Goal: Navigation & Orientation: Find specific page/section

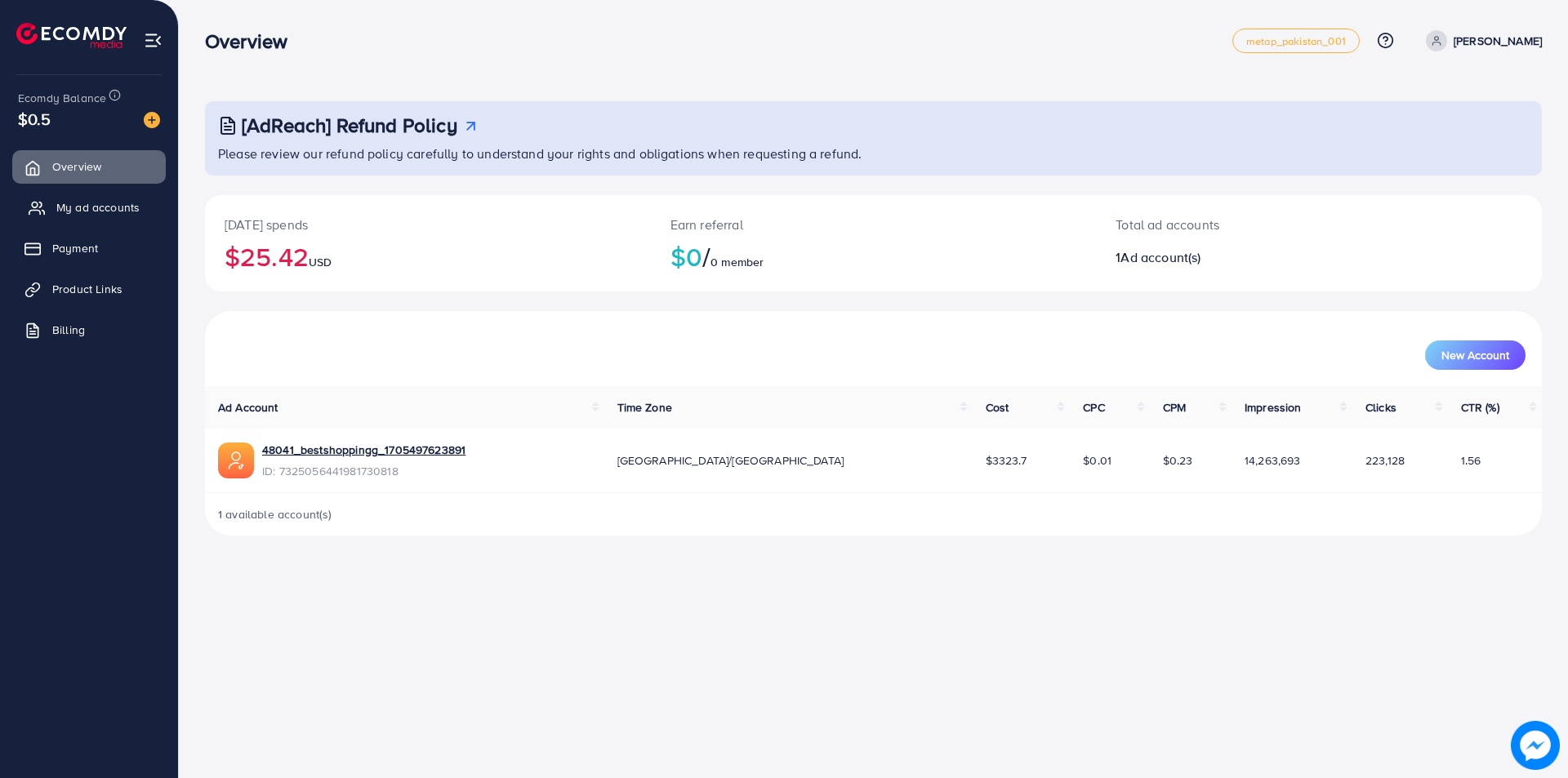
click at [65, 205] on span "My ad accounts" at bounding box center [98, 207] width 84 height 16
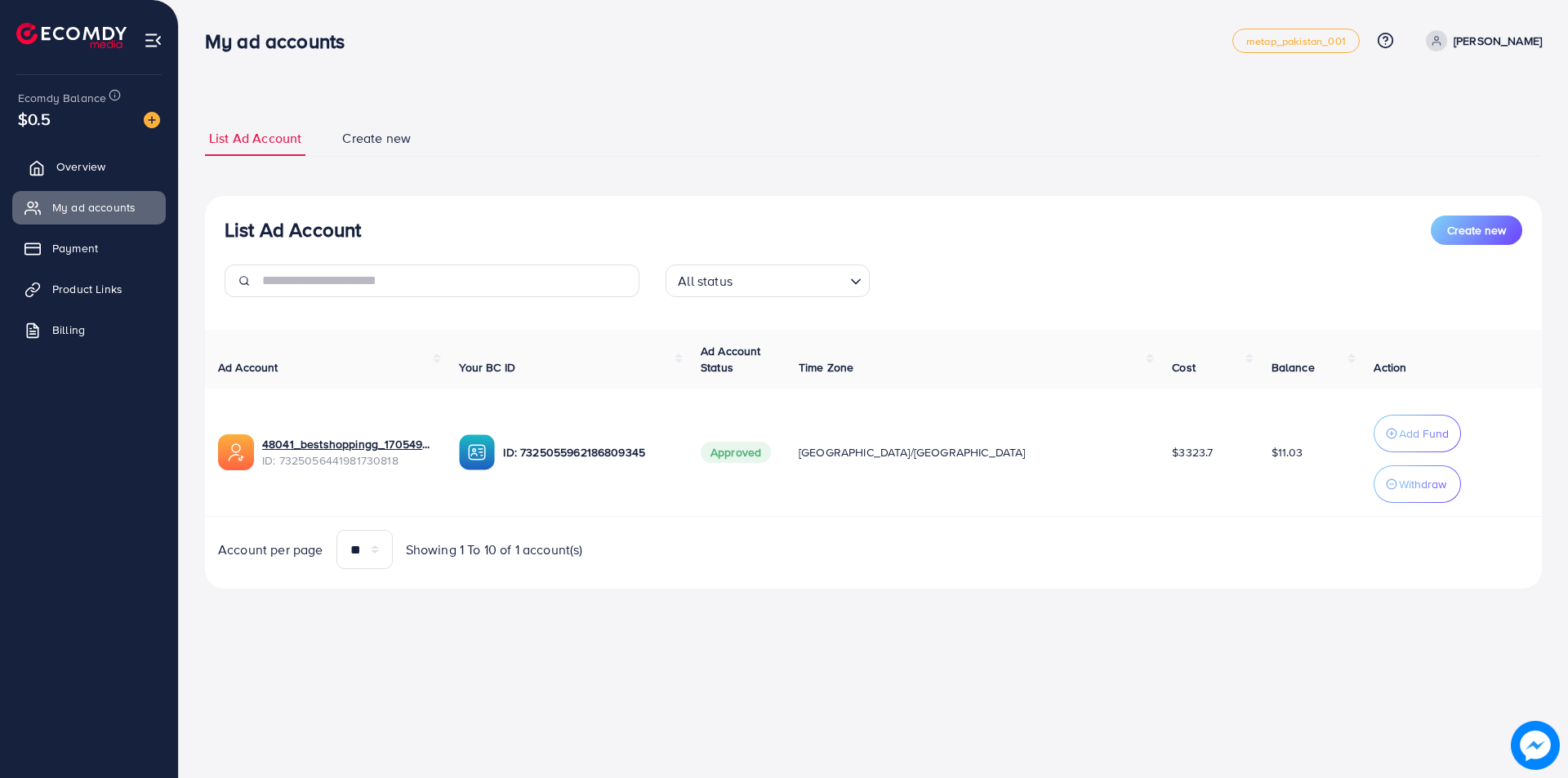
click at [85, 167] on span "Overview" at bounding box center [81, 166] width 49 height 16
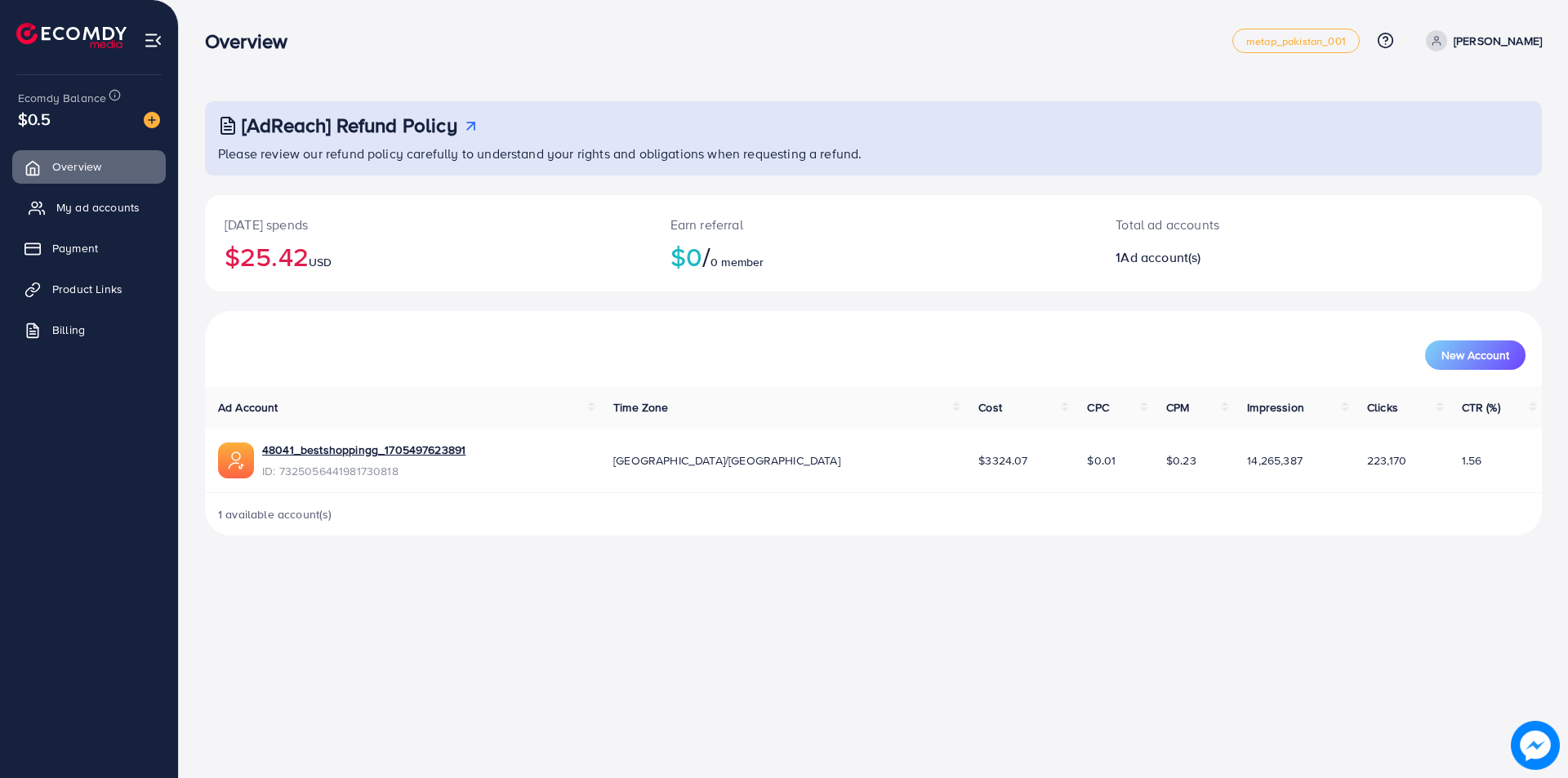
click at [81, 208] on span "My ad accounts" at bounding box center [98, 207] width 84 height 16
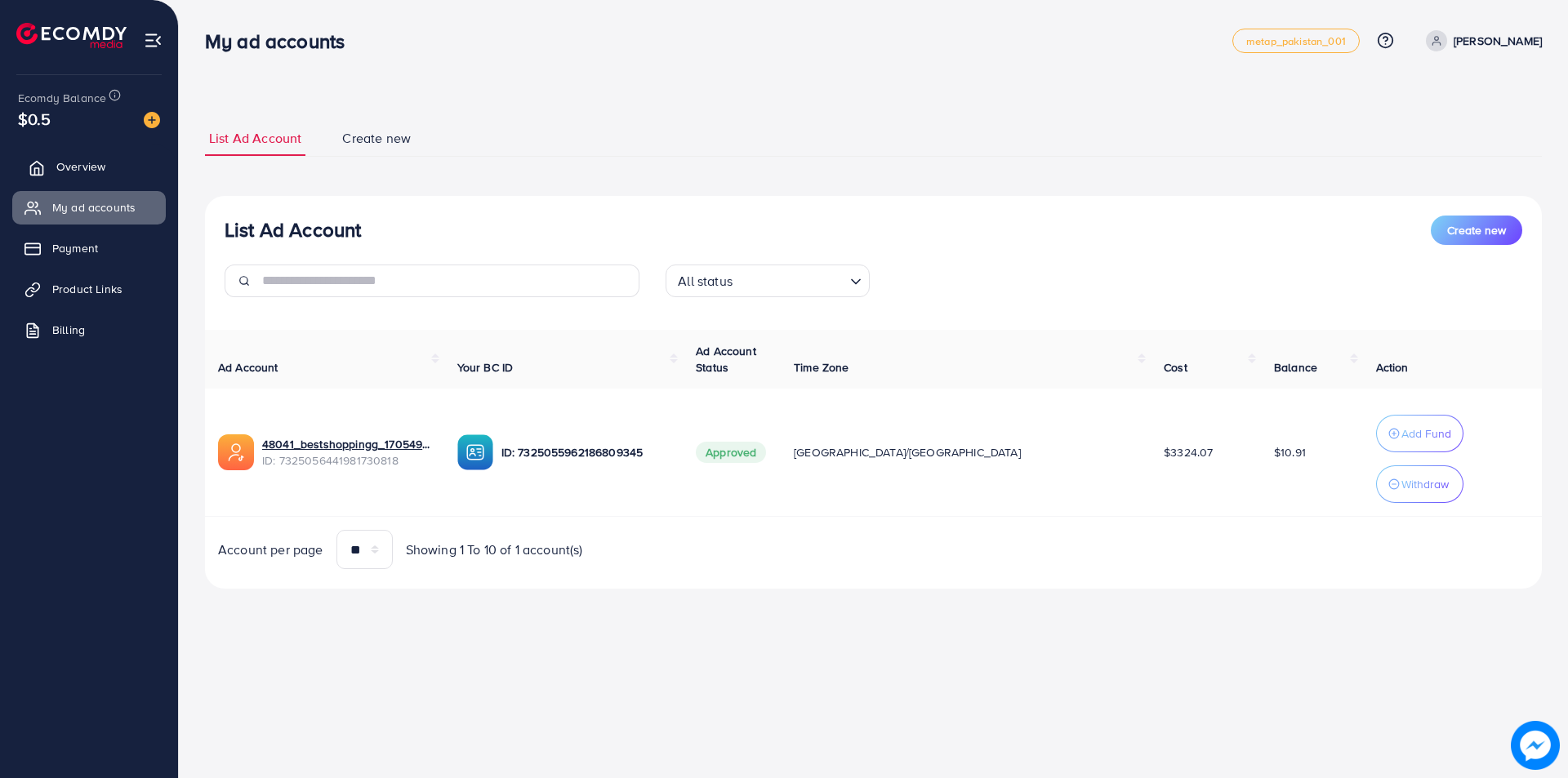
click at [105, 156] on link "Overview" at bounding box center [89, 166] width 153 height 32
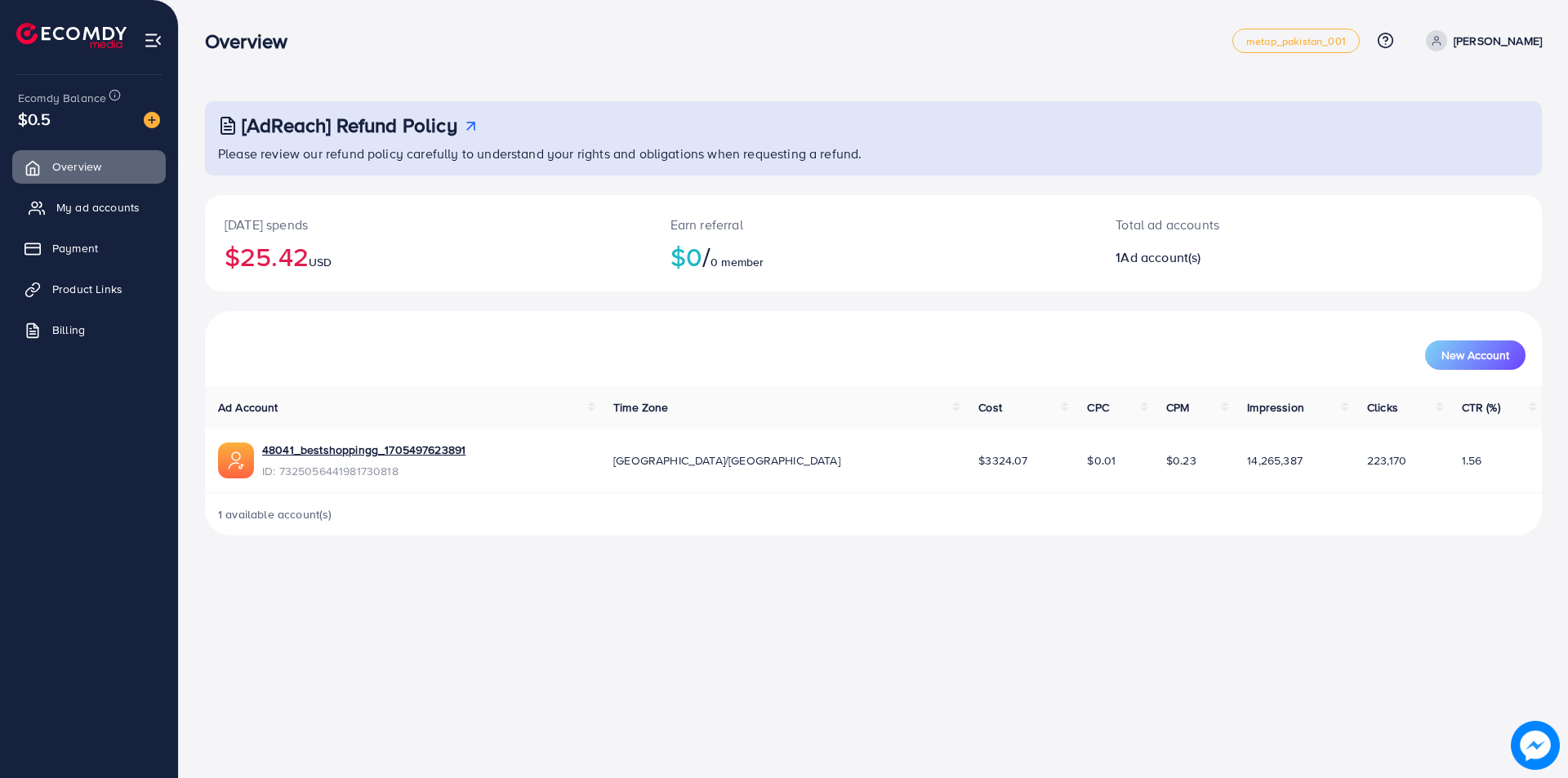
click at [95, 202] on span "My ad accounts" at bounding box center [98, 207] width 84 height 16
